Goal: Task Accomplishment & Management: Complete application form

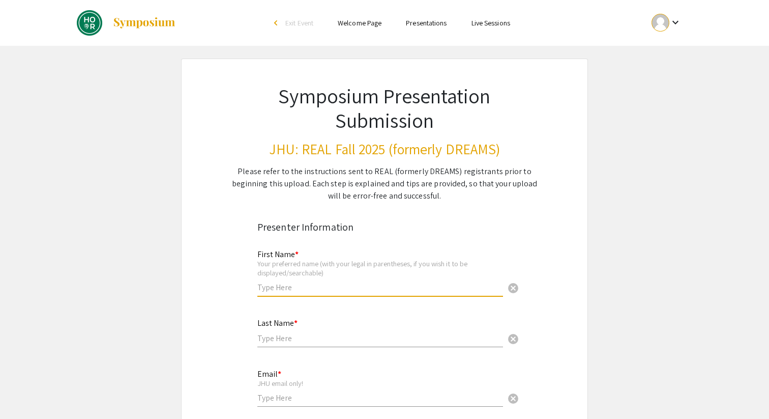
click at [306, 291] on input "text" at bounding box center [381, 287] width 246 height 11
type input "Ziyan"
click at [309, 329] on div "Last Name * 5184 cancel" at bounding box center [381, 327] width 246 height 39
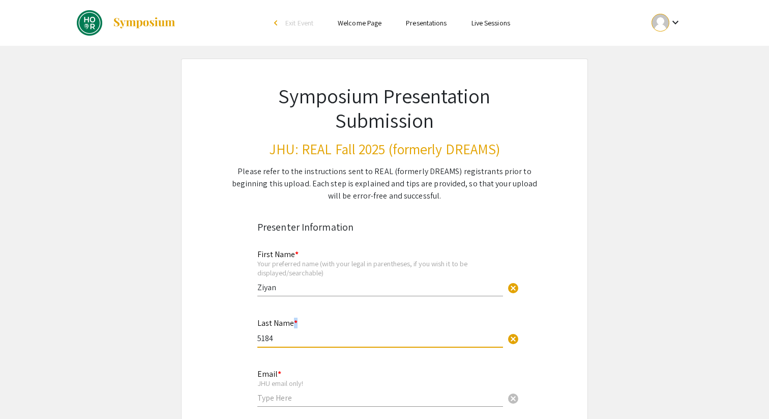
click at [309, 329] on div "Last Name * 5184 cancel" at bounding box center [381, 327] width 246 height 39
click at [300, 334] on input "5184" at bounding box center [381, 338] width 246 height 11
type input "[PERSON_NAME]"
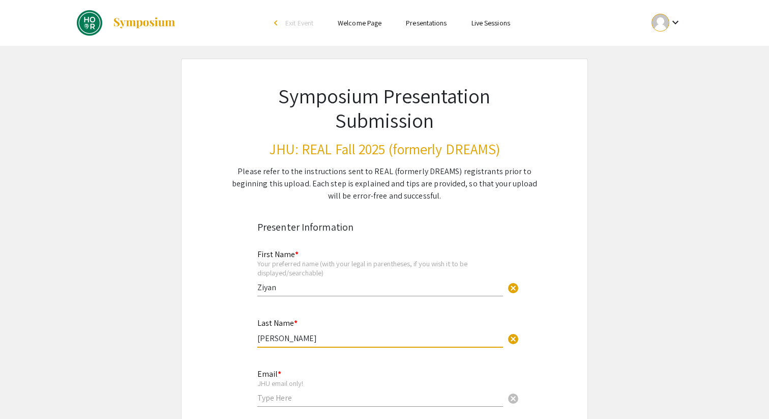
click at [284, 397] on input "email" at bounding box center [381, 397] width 246 height 11
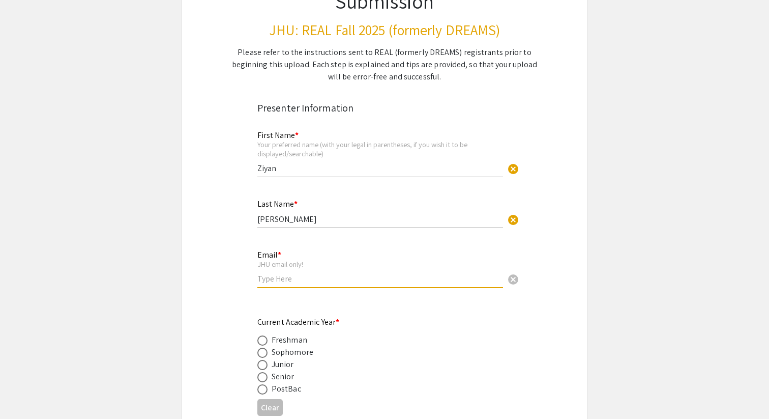
scroll to position [131, 0]
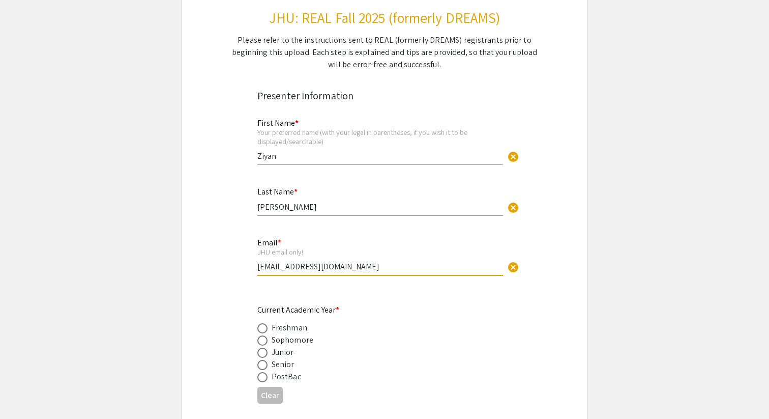
type input "[EMAIL_ADDRESS][DOMAIN_NAME]"
click at [286, 340] on div "Sophomore" at bounding box center [293, 340] width 42 height 12
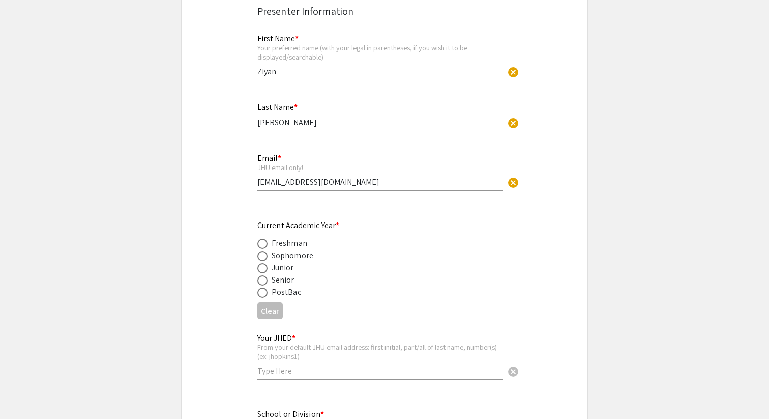
scroll to position [256, 0]
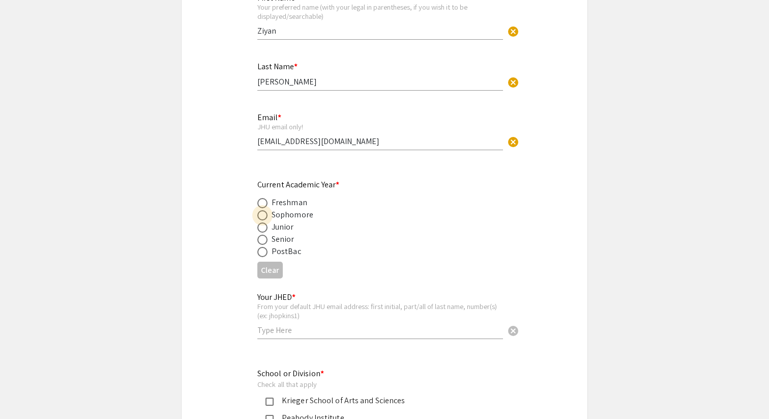
click at [262, 218] on span at bounding box center [263, 215] width 10 height 10
click at [262, 218] on input "radio" at bounding box center [263, 215] width 10 height 10
radio input "true"
click at [329, 91] on div "Last Name * [PERSON_NAME]" at bounding box center [381, 76] width 246 height 49
click at [325, 80] on input "[PERSON_NAME]" at bounding box center [381, 81] width 246 height 11
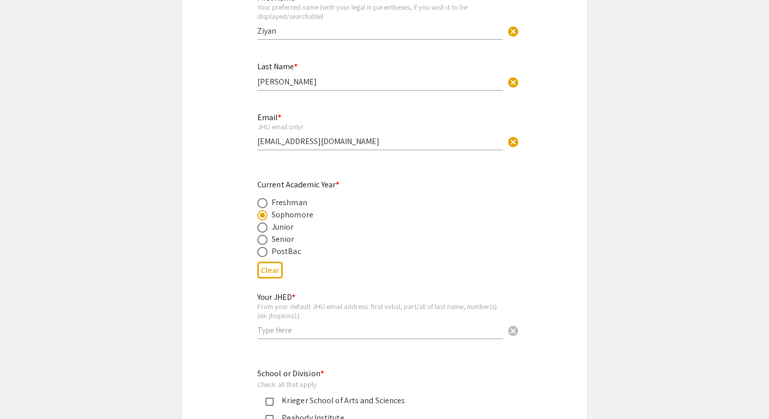
click at [319, 136] on div "Email * JHU email only! [EMAIL_ADDRESS][DOMAIN_NAME] cancel" at bounding box center [381, 126] width 246 height 47
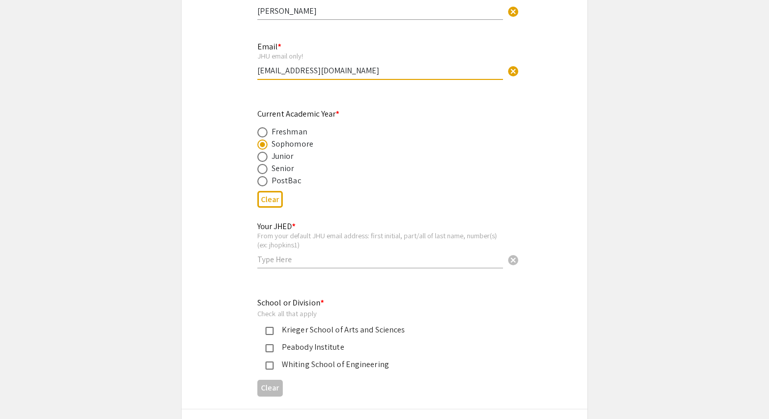
scroll to position [332, 0]
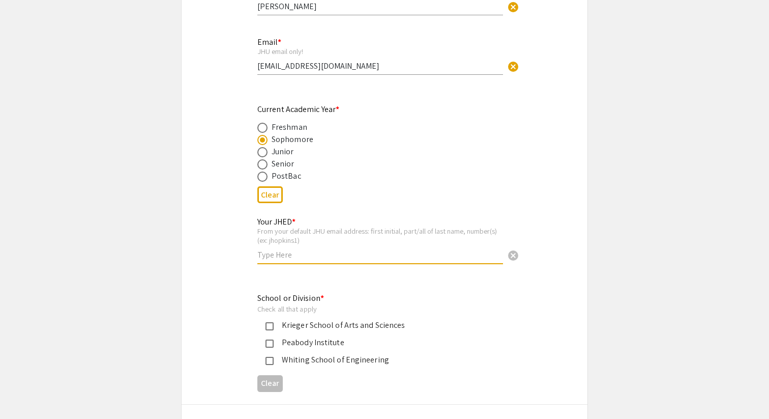
click at [299, 260] on input "text" at bounding box center [381, 254] width 246 height 11
type input "z"
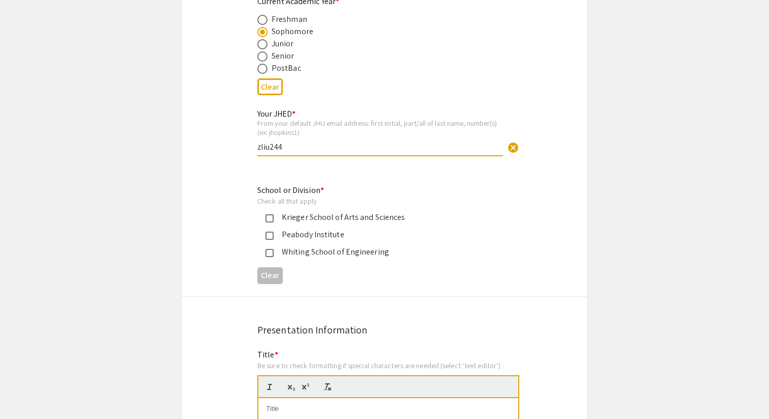
scroll to position [470, 0]
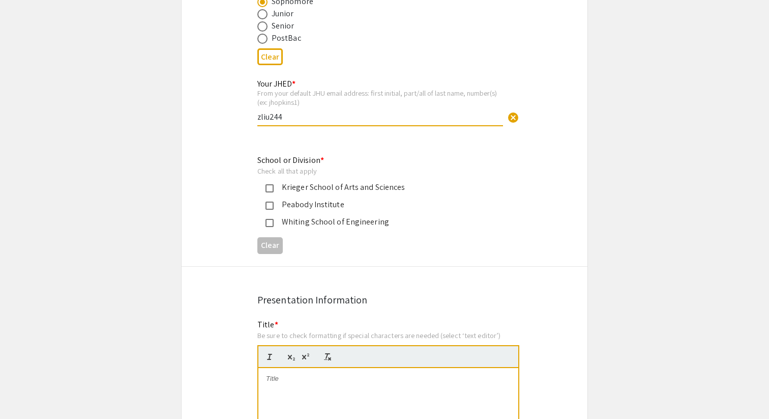
type input "zliu244"
click at [268, 190] on mat-pseudo-checkbox at bounding box center [270, 188] width 8 height 8
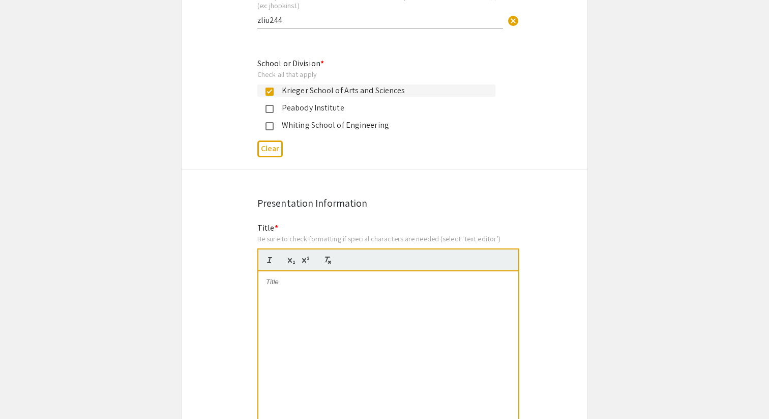
scroll to position [577, 0]
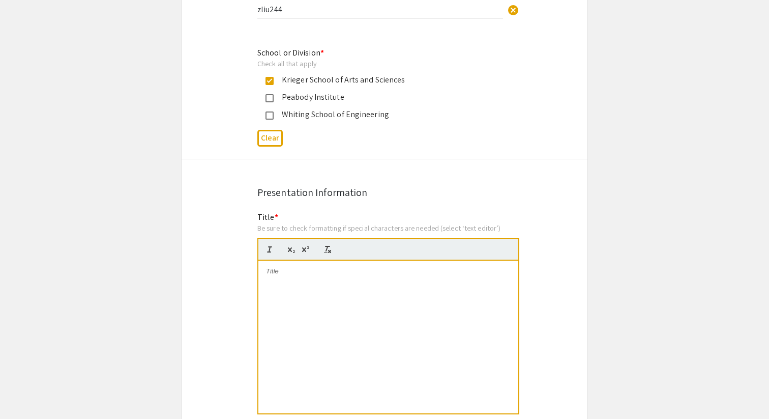
click at [331, 334] on div at bounding box center [389, 337] width 260 height 153
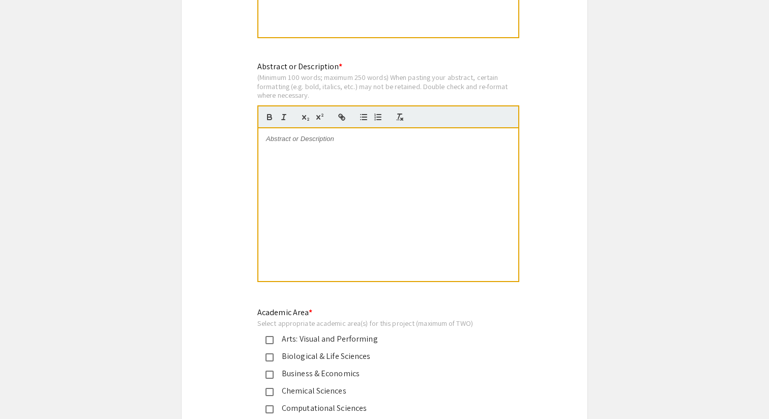
scroll to position [962, 0]
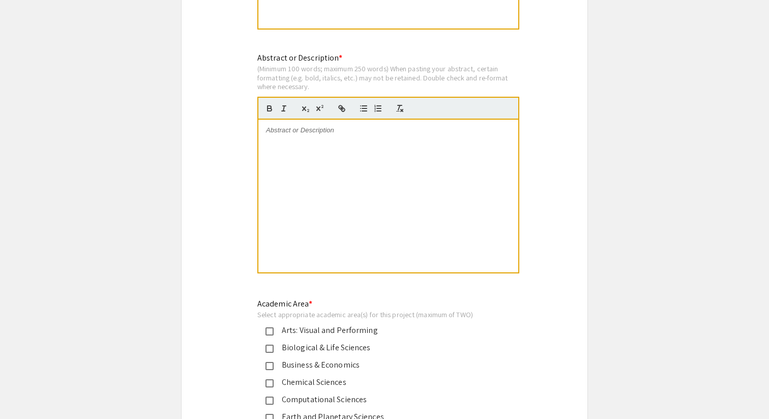
click at [371, 214] on div at bounding box center [389, 196] width 260 height 153
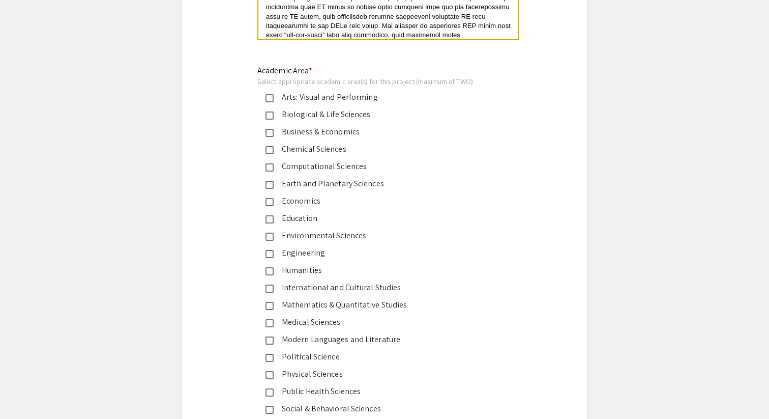
scroll to position [1196, 0]
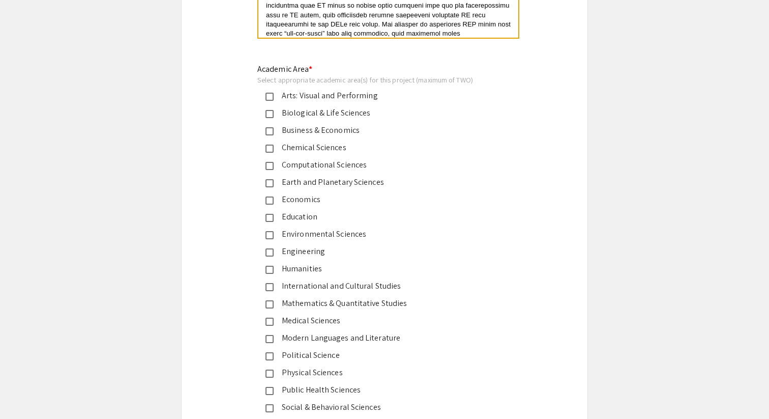
click at [270, 114] on mat-pseudo-checkbox at bounding box center [270, 114] width 8 height 8
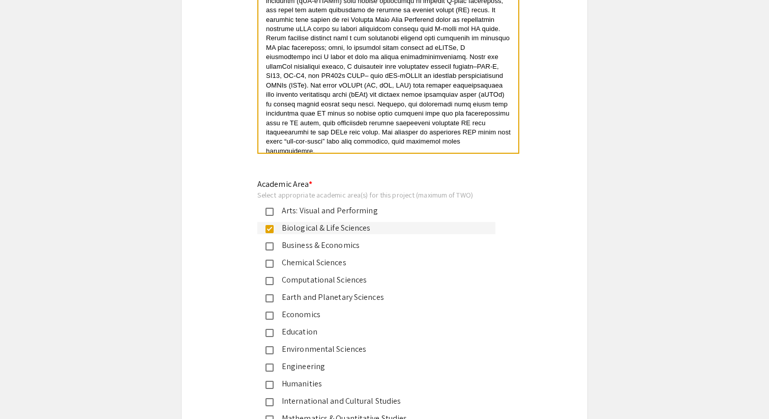
scroll to position [1083, 0]
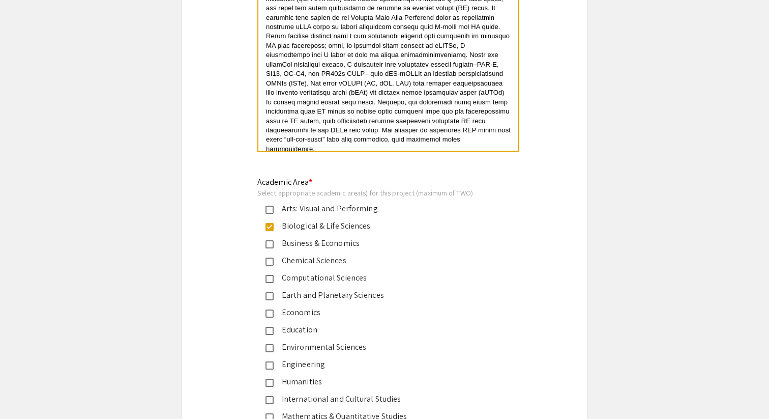
click at [271, 230] on mat-pseudo-checkbox at bounding box center [270, 227] width 8 height 8
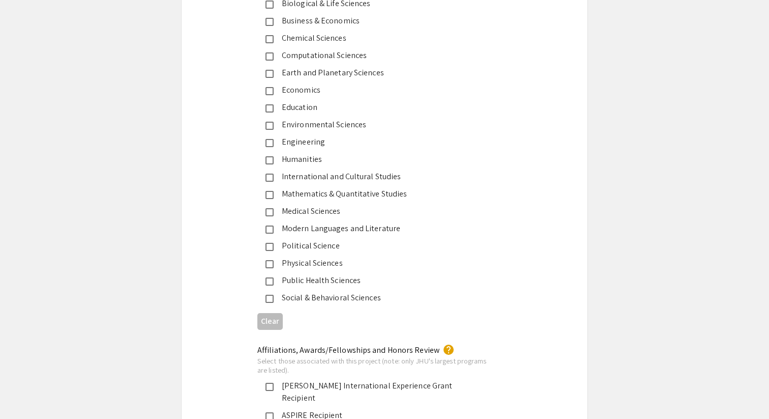
scroll to position [1308, 0]
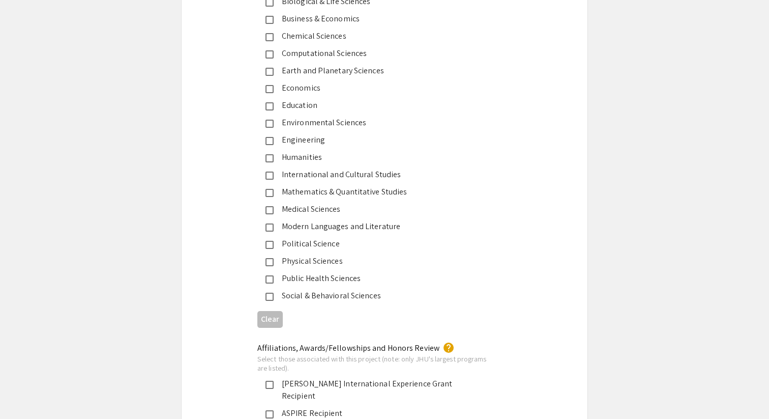
click at [272, 209] on mat-pseudo-checkbox at bounding box center [270, 210] width 8 height 8
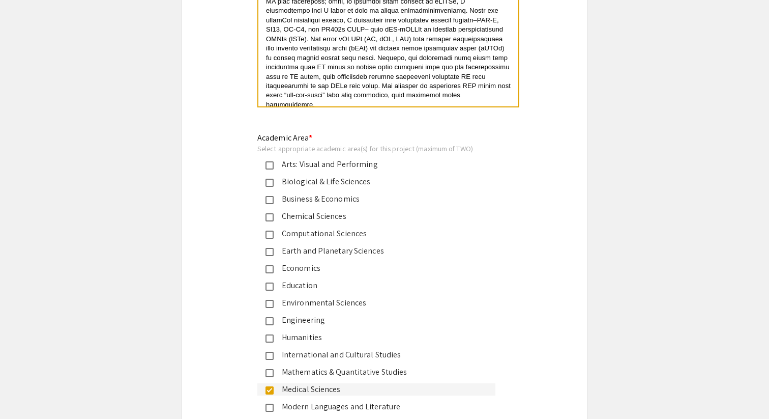
scroll to position [1124, 0]
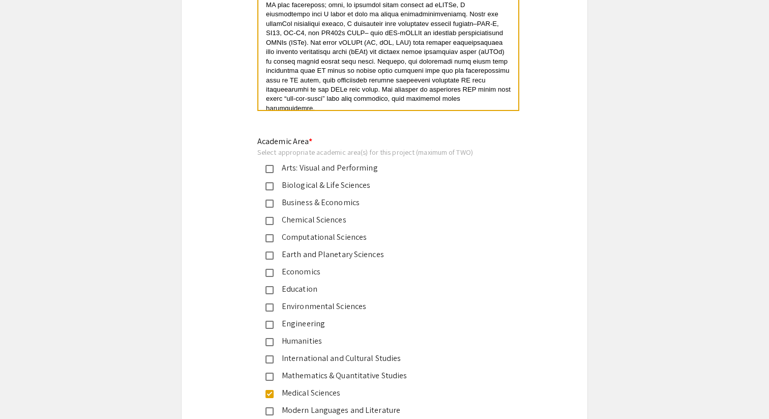
click at [270, 188] on mat-pseudo-checkbox at bounding box center [270, 186] width 8 height 8
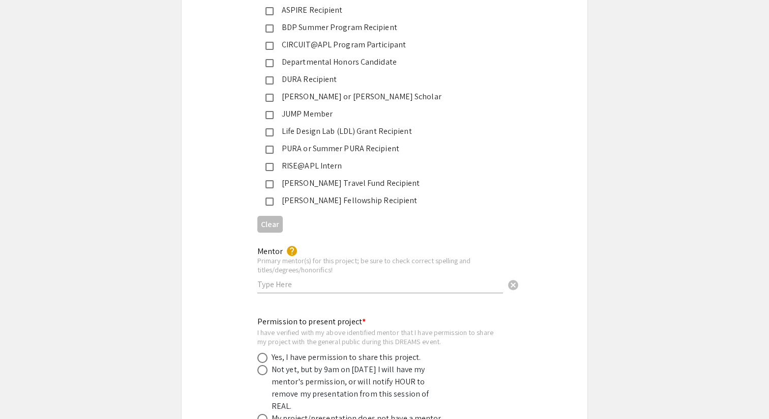
scroll to position [1761, 0]
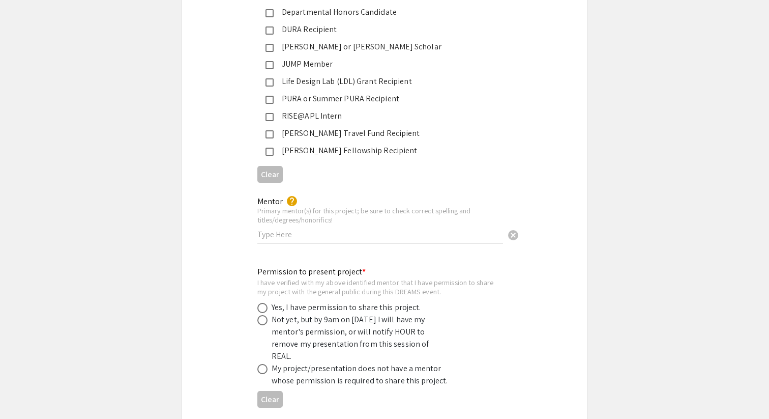
click at [303, 229] on input "text" at bounding box center [381, 234] width 246 height 11
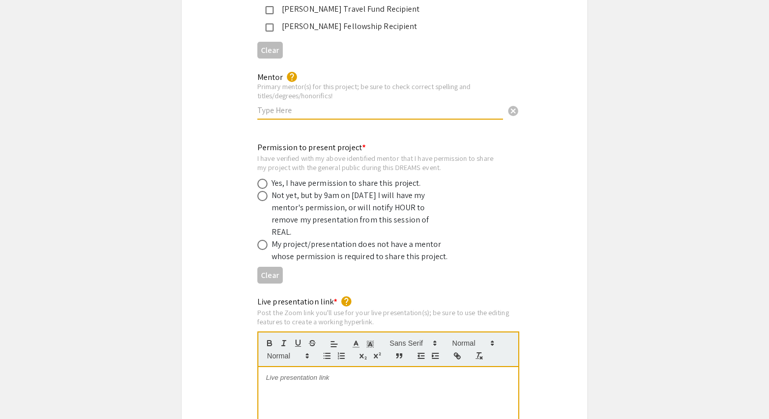
scroll to position [1893, 0]
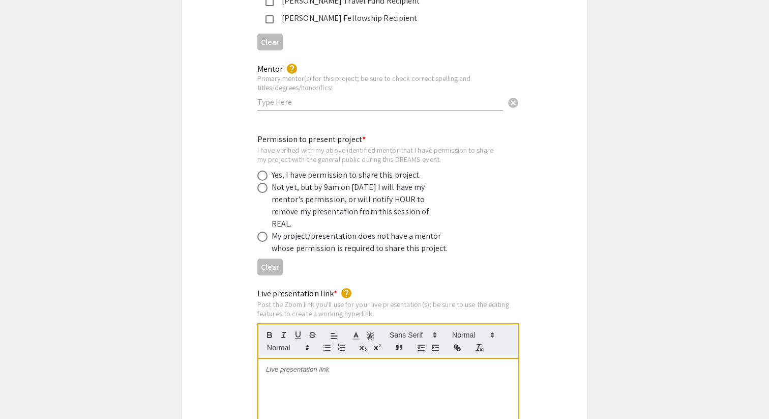
click at [301, 181] on div "Not yet, but by 9am on [DATE] I will have my mentor's permission, or will notif…" at bounding box center [361, 205] width 178 height 49
click at [297, 169] on div "Yes, I have permission to share this project." at bounding box center [347, 175] width 150 height 12
click at [263, 170] on span at bounding box center [263, 175] width 10 height 10
click at [263, 170] on input "radio" at bounding box center [263, 175] width 10 height 10
radio input "true"
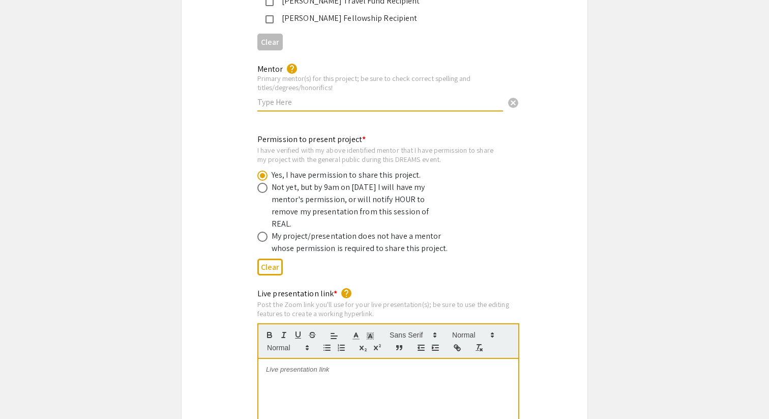
click at [289, 97] on input "text" at bounding box center [381, 102] width 246 height 11
click at [318, 97] on input "[PERSON_NAME]" at bounding box center [381, 102] width 246 height 11
type input "[PERSON_NAME], PhD"
click at [384, 133] on div "Permission to present project * I have verified with my above identified mentor…" at bounding box center [377, 193] width 238 height 121
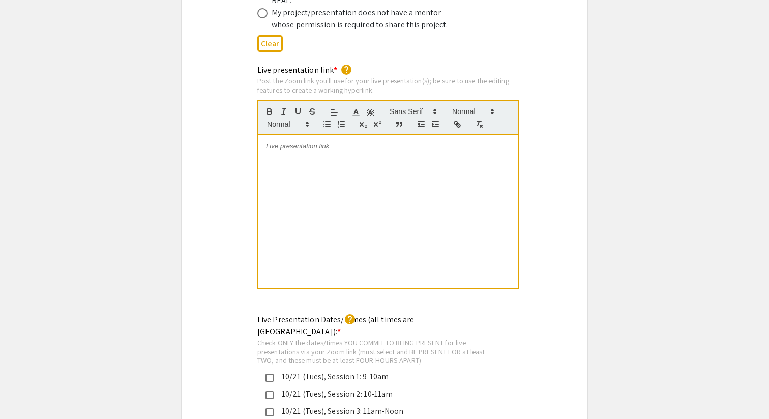
scroll to position [2100, 0]
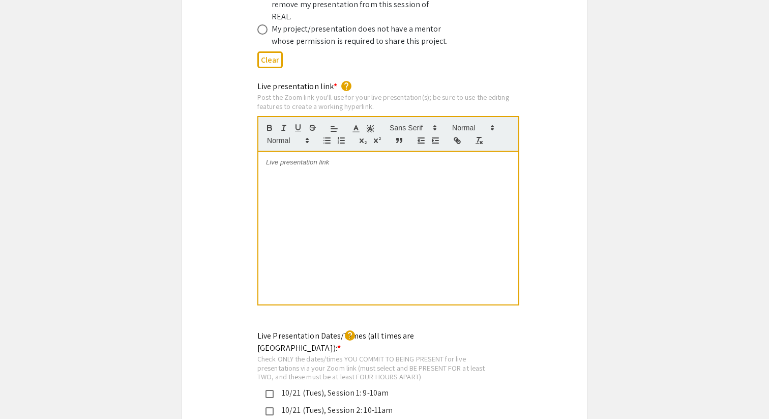
click at [336, 193] on div at bounding box center [389, 228] width 260 height 153
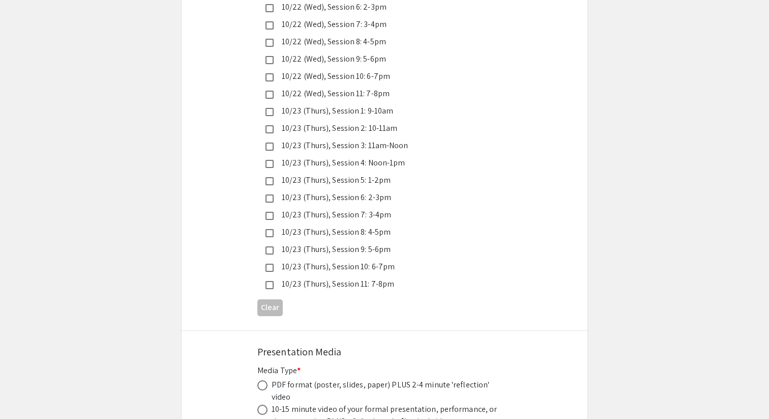
scroll to position [2767, 0]
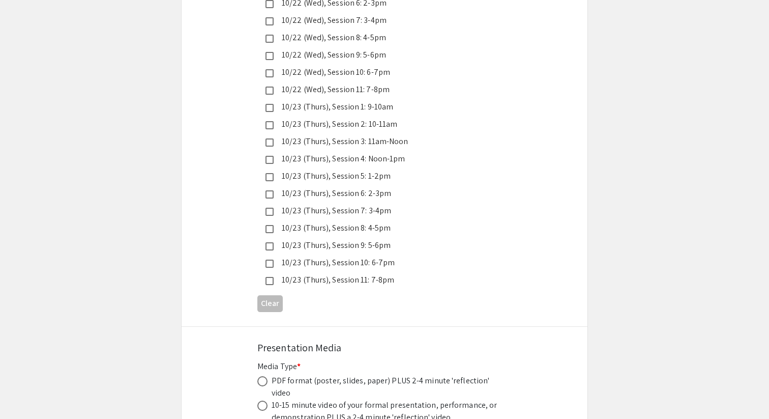
click at [297, 239] on div "10/23 (Thurs), Session 9: 5-6pm" at bounding box center [381, 245] width 214 height 12
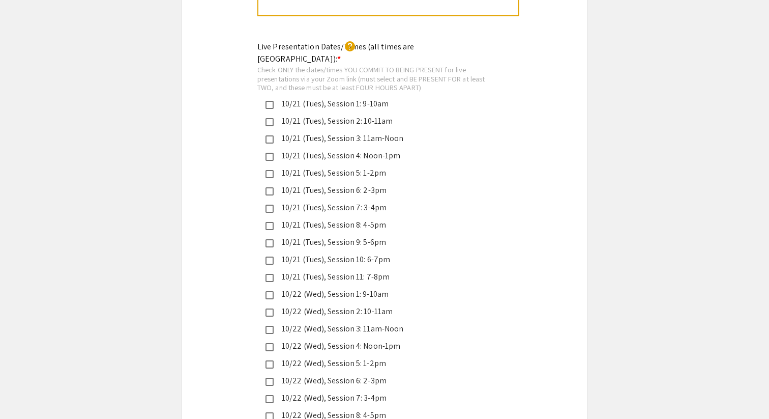
scroll to position [2390, 0]
click at [271, 273] on mat-pseudo-checkbox at bounding box center [270, 277] width 8 height 8
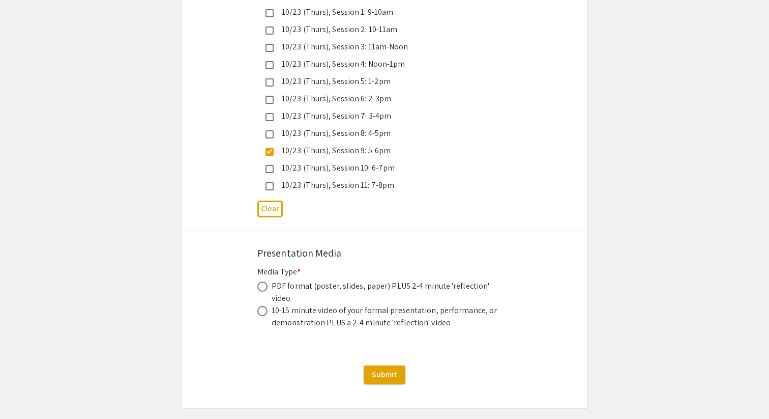
scroll to position [2862, 0]
click at [268, 281] on label at bounding box center [265, 286] width 14 height 10
click at [268, 281] on input "radio" at bounding box center [263, 286] width 10 height 10
radio input "true"
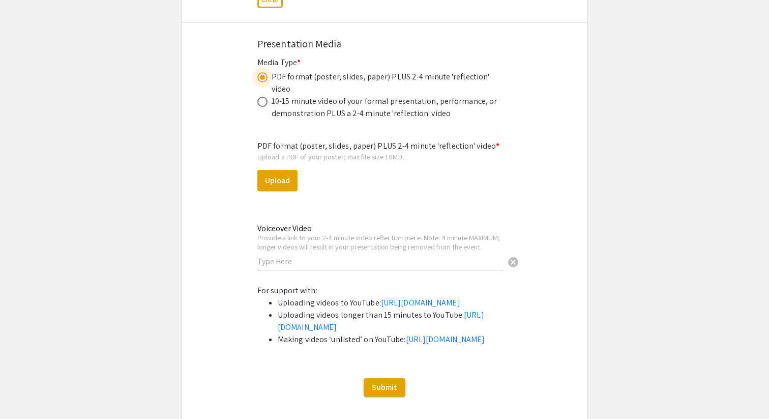
scroll to position [3073, 0]
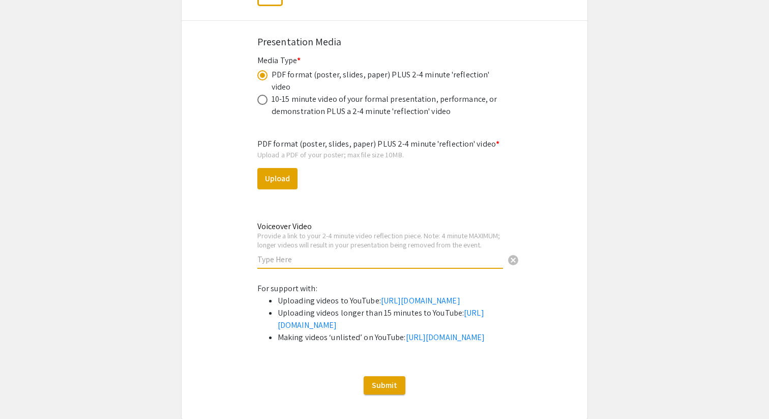
click at [306, 254] on input "text" at bounding box center [381, 259] width 246 height 11
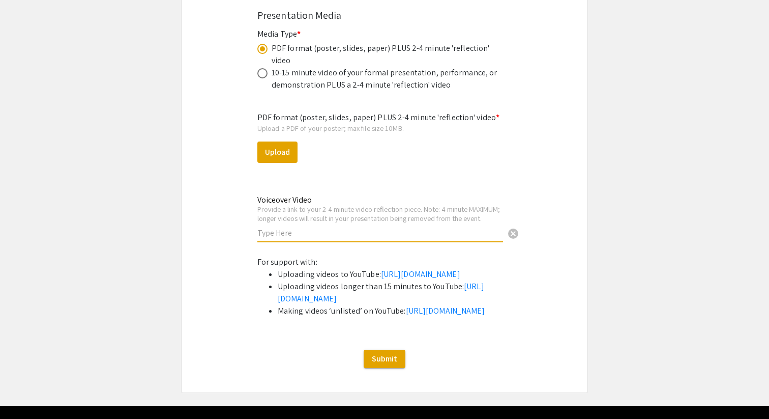
scroll to position [3103, 0]
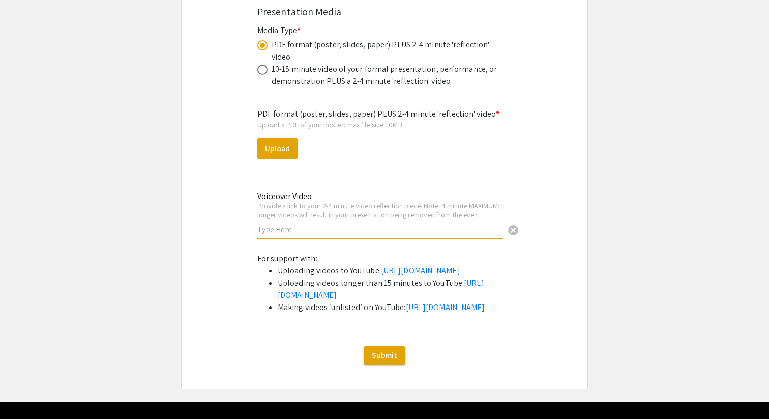
click at [383, 224] on input "text" at bounding box center [381, 229] width 246 height 11
paste input "[URL][DOMAIN_NAME]"
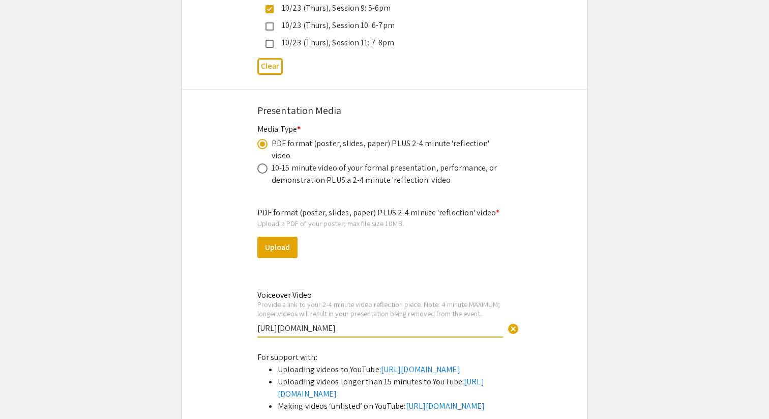
scroll to position [3001, 0]
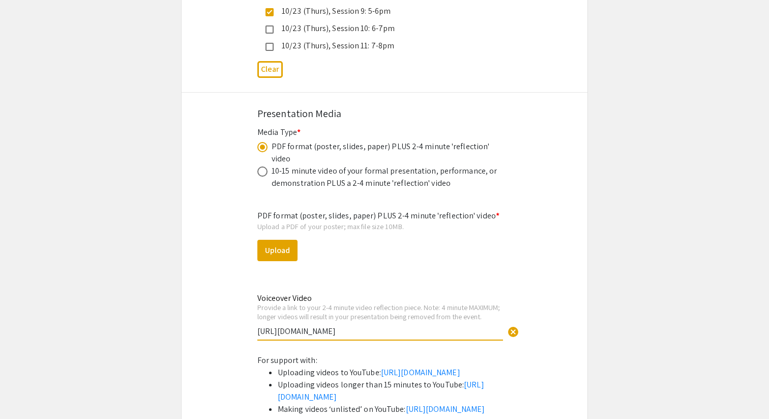
type input "[URL][DOMAIN_NAME]"
